Goal: Obtain resource: Obtain resource

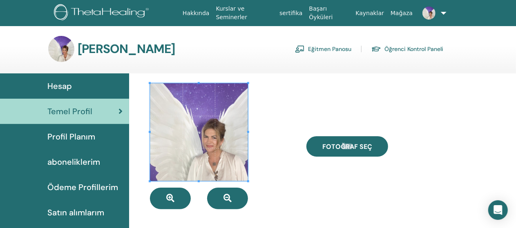
click at [332, 49] on link "Eğitmen Panosu" at bounding box center [323, 48] width 56 height 13
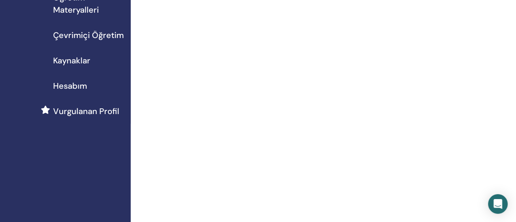
scroll to position [143, 0]
click at [79, 88] on span "Hesabım" at bounding box center [70, 85] width 34 height 12
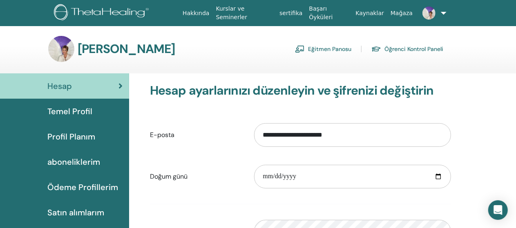
click at [77, 138] on span "Profil Planım" at bounding box center [71, 137] width 48 height 12
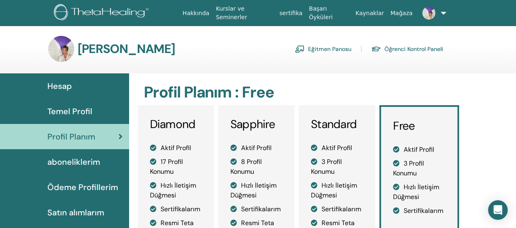
click at [82, 113] on span "Temel Profil" at bounding box center [69, 111] width 45 height 12
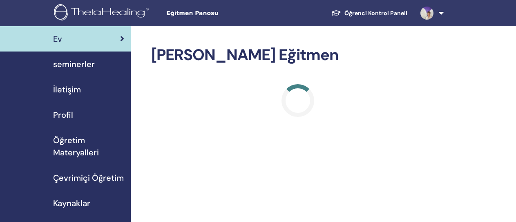
scroll to position [142, 0]
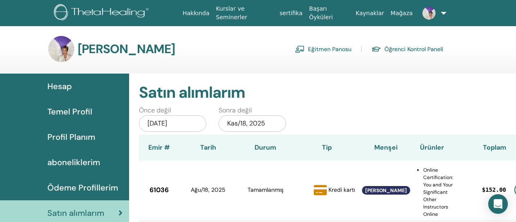
scroll to position [25, 0]
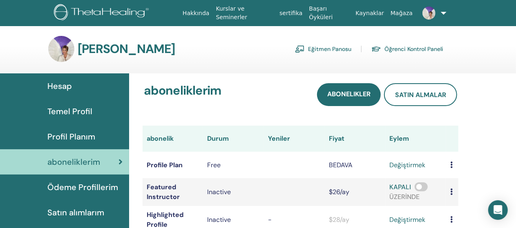
click at [329, 49] on link "Eğitmen Panosu" at bounding box center [323, 48] width 56 height 13
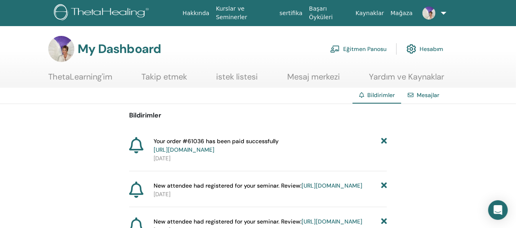
click at [383, 96] on span "Bildirimler" at bounding box center [380, 94] width 27 height 7
click at [373, 94] on span "Bildirimler" at bounding box center [380, 94] width 27 height 7
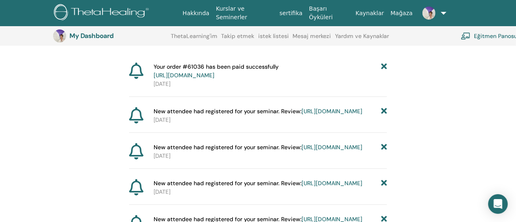
scroll to position [94, 0]
click at [301, 115] on link "https://member.thetahealing.com/instructor/seminar/375034/attendees" at bounding box center [331, 111] width 61 height 7
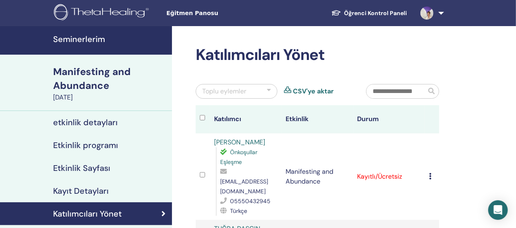
click at [87, 145] on h4 "Etkinlik programı" at bounding box center [85, 145] width 65 height 10
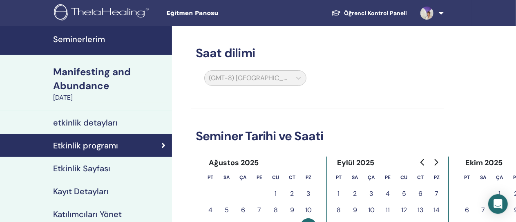
click at [82, 170] on h4 "Etkinlik Sayfası" at bounding box center [81, 168] width 57 height 10
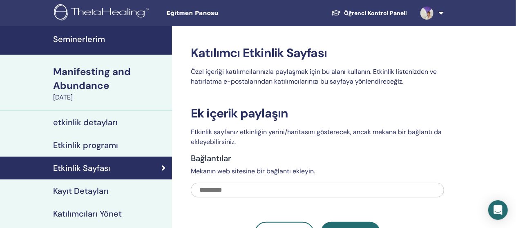
click at [88, 189] on h4 "Kayıt Detayları" at bounding box center [81, 191] width 56 height 10
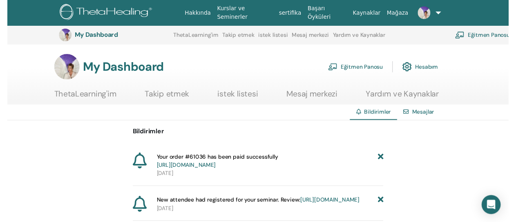
scroll to position [94, 0]
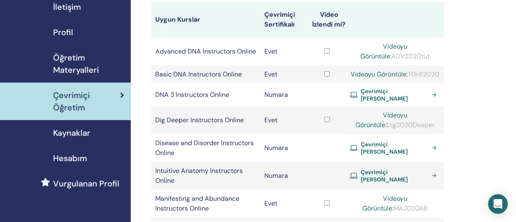
scroll to position [83, 0]
click at [81, 133] on span "Kaynaklar" at bounding box center [71, 132] width 37 height 12
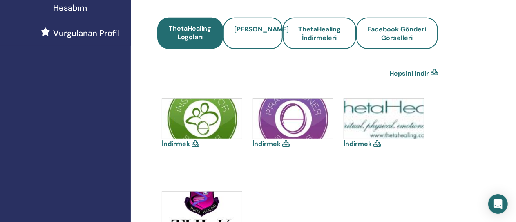
scroll to position [219, 0]
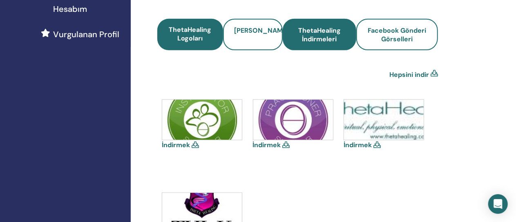
click at [307, 37] on span "ThetaHealing İndirmeleri" at bounding box center [319, 34] width 51 height 17
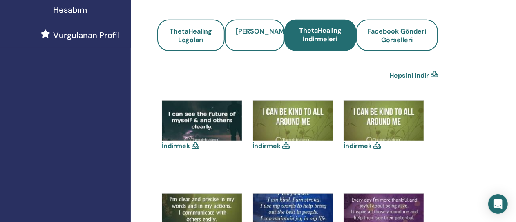
scroll to position [224, 0]
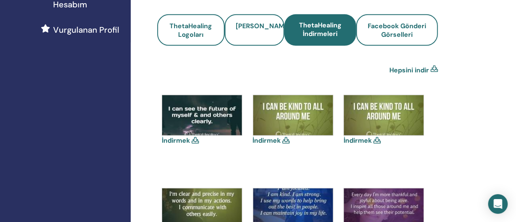
drag, startPoint x: 195, startPoint y: 142, endPoint x: 183, endPoint y: 126, distance: 19.3
drag, startPoint x: 183, startPoint y: 126, endPoint x: 229, endPoint y: 127, distance: 45.3
click at [229, 127] on img at bounding box center [202, 115] width 80 height 40
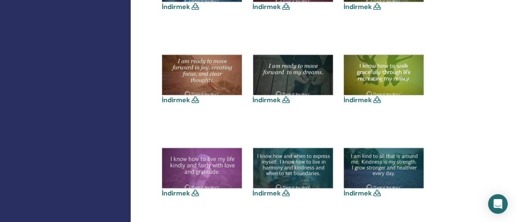
scroll to position [1009, 0]
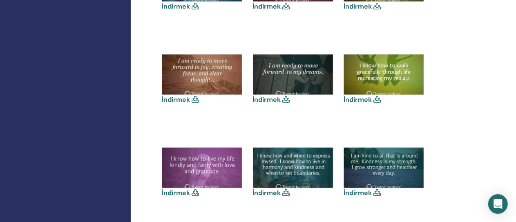
click at [193, 190] on icon at bounding box center [194, 192] width 7 height 7
click at [180, 191] on link "İndirmek" at bounding box center [176, 192] width 28 height 9
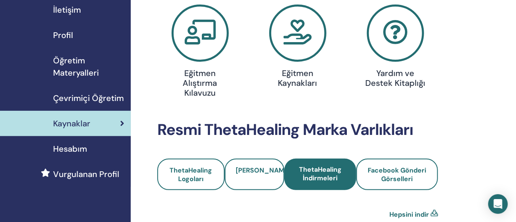
scroll to position [80, 0]
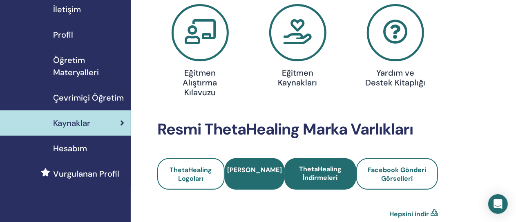
click at [248, 165] on link "[PERSON_NAME]" at bounding box center [255, 173] width 60 height 31
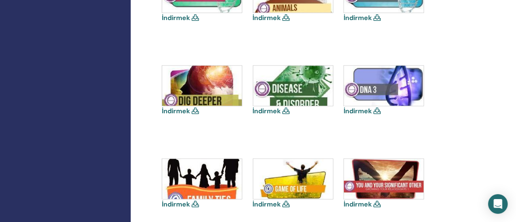
scroll to position [350, 0]
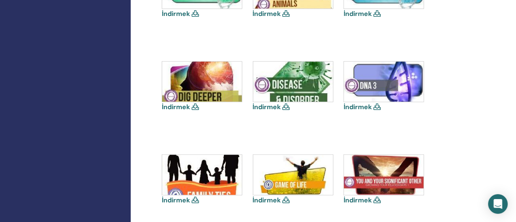
click at [385, 88] on img at bounding box center [384, 82] width 80 height 40
click at [376, 107] on icon at bounding box center [376, 106] width 7 height 7
click at [376, 83] on img at bounding box center [384, 82] width 80 height 40
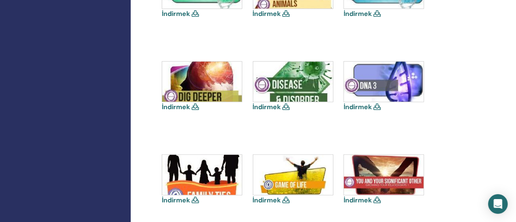
click at [376, 83] on img at bounding box center [384, 82] width 80 height 40
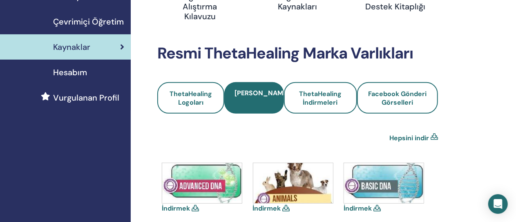
scroll to position [0, 0]
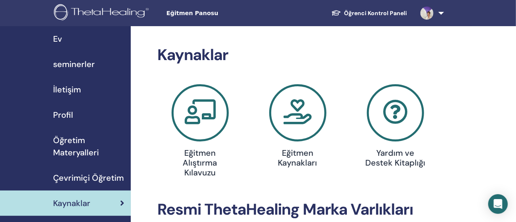
click at [59, 37] on span "Ev" at bounding box center [57, 39] width 9 height 12
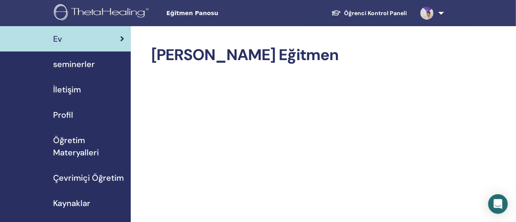
click at [75, 204] on span "Kaynaklar" at bounding box center [71, 203] width 37 height 12
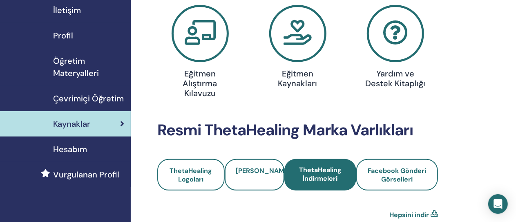
scroll to position [80, 0]
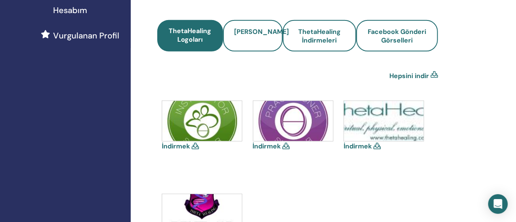
scroll to position [219, 0]
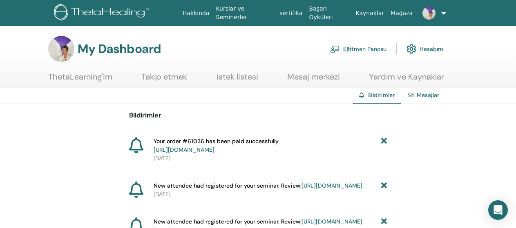
scroll to position [49, 0]
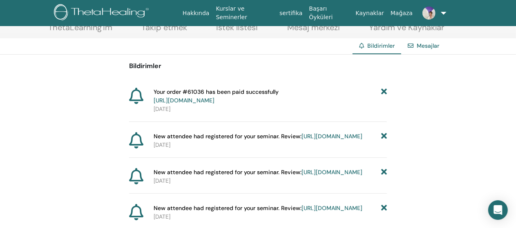
click at [212, 99] on link "[URL][DOMAIN_NAME]" at bounding box center [184, 100] width 61 height 7
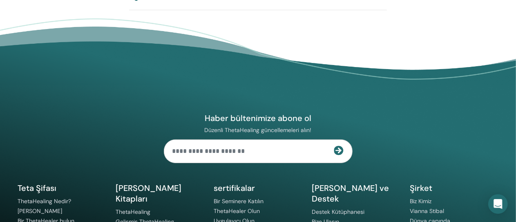
scroll to position [3053, 0]
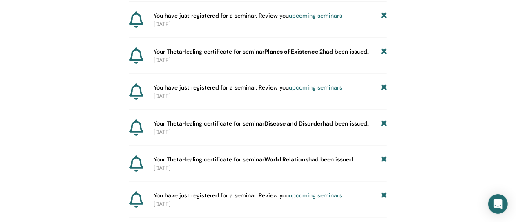
scroll to position [2495, 0]
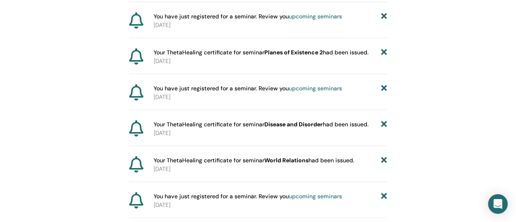
drag, startPoint x: 236, startPoint y: 100, endPoint x: 223, endPoint y: 102, distance: 12.9
drag, startPoint x: 223, startPoint y: 102, endPoint x: 212, endPoint y: 98, distance: 11.2
drag, startPoint x: 212, startPoint y: 98, endPoint x: 203, endPoint y: 112, distance: 16.2
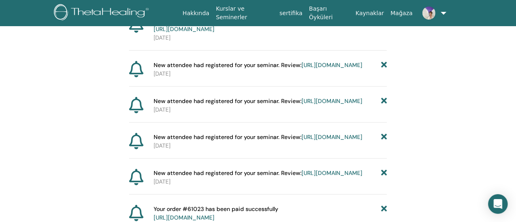
scroll to position [138, 0]
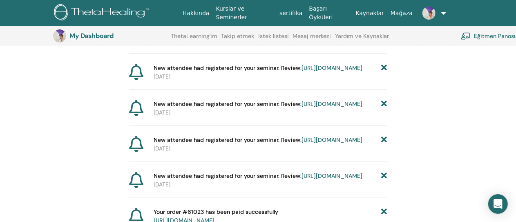
click at [301, 71] on link "[URL][DOMAIN_NAME]" at bounding box center [331, 67] width 61 height 7
click at [301, 143] on link "[URL][DOMAIN_NAME]" at bounding box center [331, 139] width 61 height 7
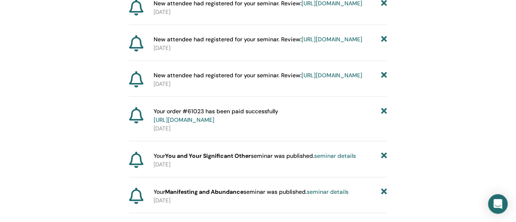
scroll to position [240, 0]
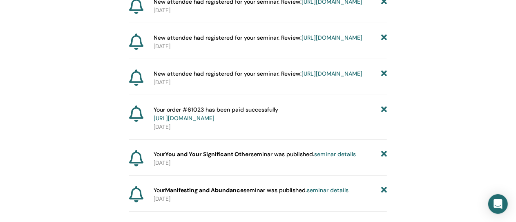
click at [214, 122] on link "[URL][DOMAIN_NAME]" at bounding box center [184, 117] width 61 height 7
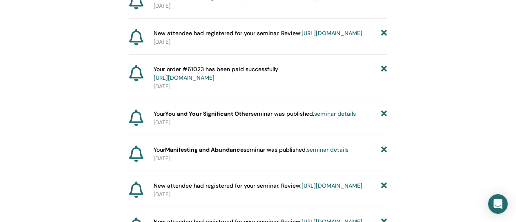
scroll to position [280, 0]
click at [214, 81] on link "[URL][DOMAIN_NAME]" at bounding box center [184, 76] width 61 height 7
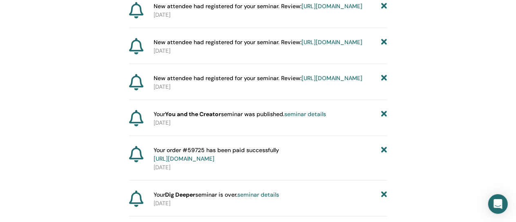
scroll to position [891, 0]
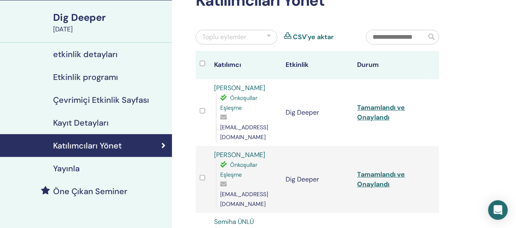
scroll to position [54, 0]
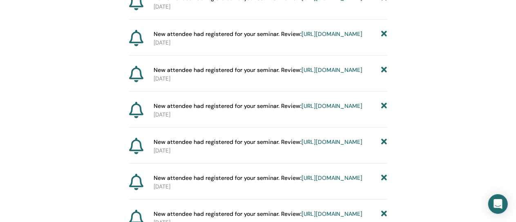
scroll to position [1359, 0]
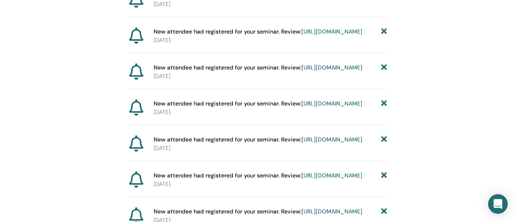
scroll to position [1359, 0]
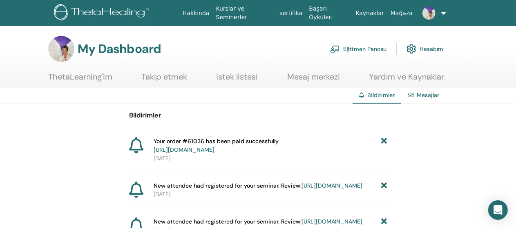
click at [370, 49] on link "Eğitmen Panosu" at bounding box center [358, 49] width 56 height 18
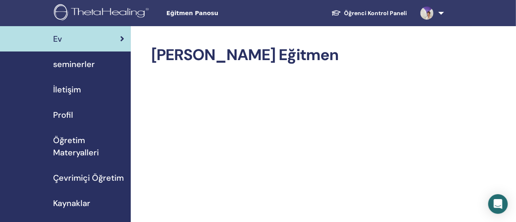
click at [75, 146] on span "Öğretim Materyalleri" at bounding box center [88, 146] width 71 height 24
click at [71, 140] on span "Öğretim Materyalleri" at bounding box center [88, 146] width 71 height 24
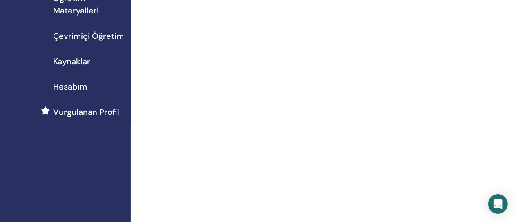
scroll to position [142, 0]
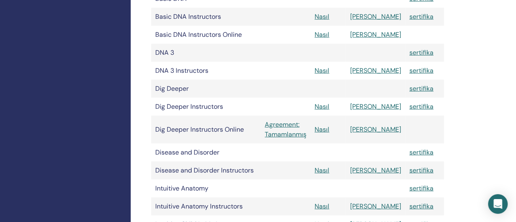
scroll to position [294, 0]
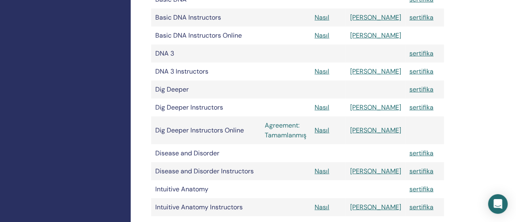
click at [306, 136] on link "Agreement: Tamamlanmış" at bounding box center [286, 130] width 42 height 20
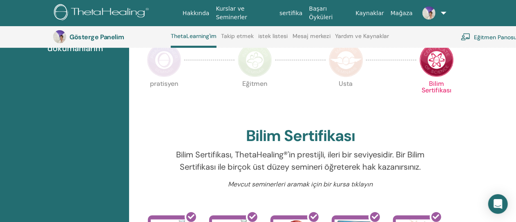
scroll to position [188, 0]
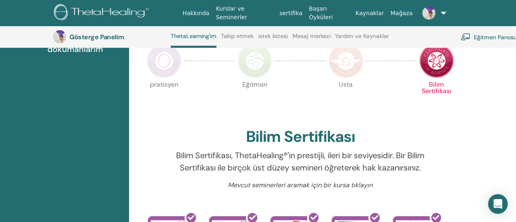
click at [405, 76] on div at bounding box center [391, 61] width 50 height 38
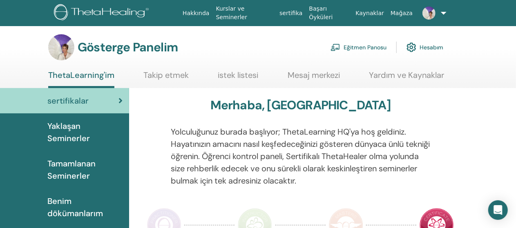
scroll to position [0, 0]
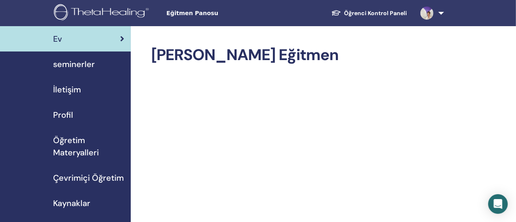
click at [67, 151] on span "Öğretim Materyalleri" at bounding box center [88, 146] width 71 height 24
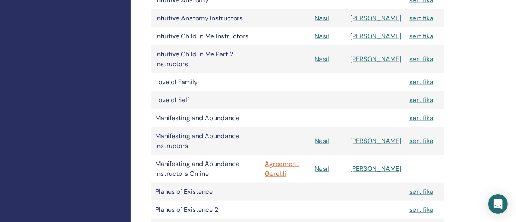
scroll to position [483, 0]
drag, startPoint x: 301, startPoint y: 145, endPoint x: 300, endPoint y: 153, distance: 8.3
drag, startPoint x: 300, startPoint y: 153, endPoint x: 292, endPoint y: 149, distance: 8.4
drag, startPoint x: 292, startPoint y: 149, endPoint x: 336, endPoint y: 157, distance: 44.0
click at [336, 157] on td "Nasıl" at bounding box center [328, 168] width 36 height 28
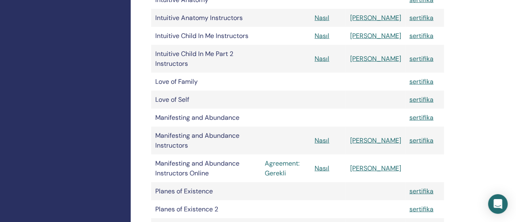
drag, startPoint x: 314, startPoint y: 144, endPoint x: 303, endPoint y: 146, distance: 11.7
drag, startPoint x: 303, startPoint y: 146, endPoint x: 323, endPoint y: 154, distance: 20.9
drag, startPoint x: 323, startPoint y: 154, endPoint x: 252, endPoint y: 154, distance: 70.2
click at [252, 154] on td "Manifesting and Abundance Instructors Online" at bounding box center [205, 168] width 109 height 28
click at [306, 158] on link "Agreement: Gerekli" at bounding box center [286, 168] width 42 height 20
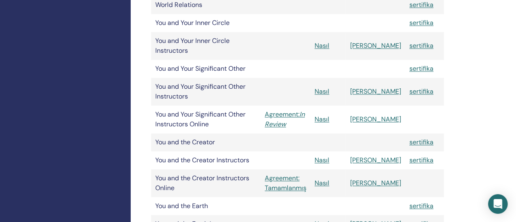
scroll to position [798, 0]
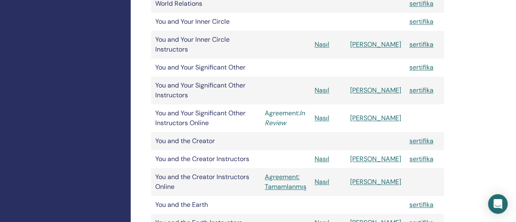
click at [306, 108] on link "Agreement: In Review" at bounding box center [286, 118] width 42 height 20
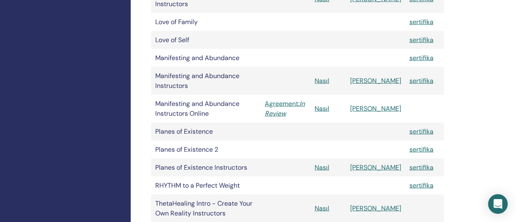
scroll to position [543, 0]
click at [303, 100] on icon "In Review" at bounding box center [285, 109] width 40 height 18
